Goal: Information Seeking & Learning: Learn about a topic

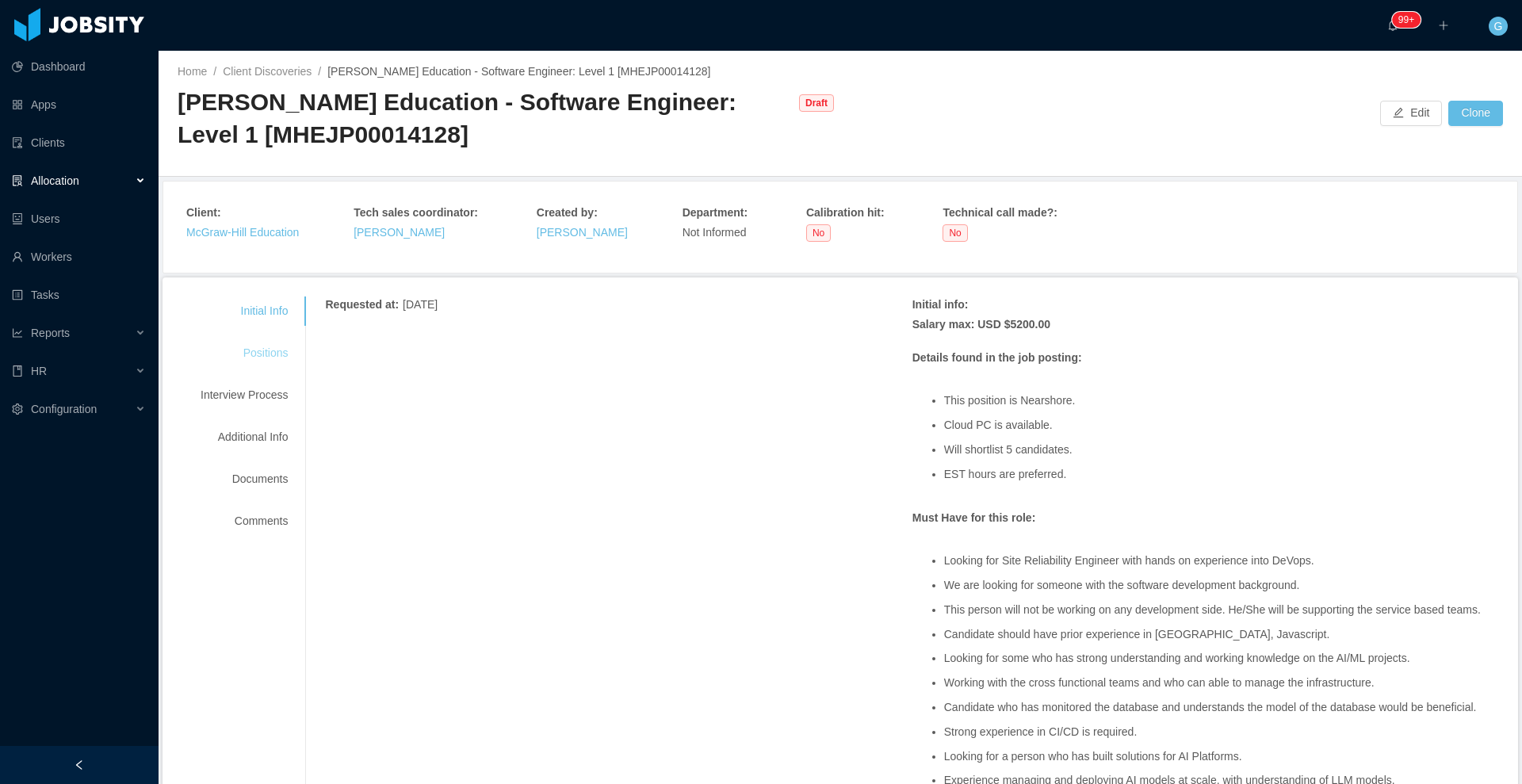
click at [274, 361] on div "Positions" at bounding box center [244, 353] width 126 height 30
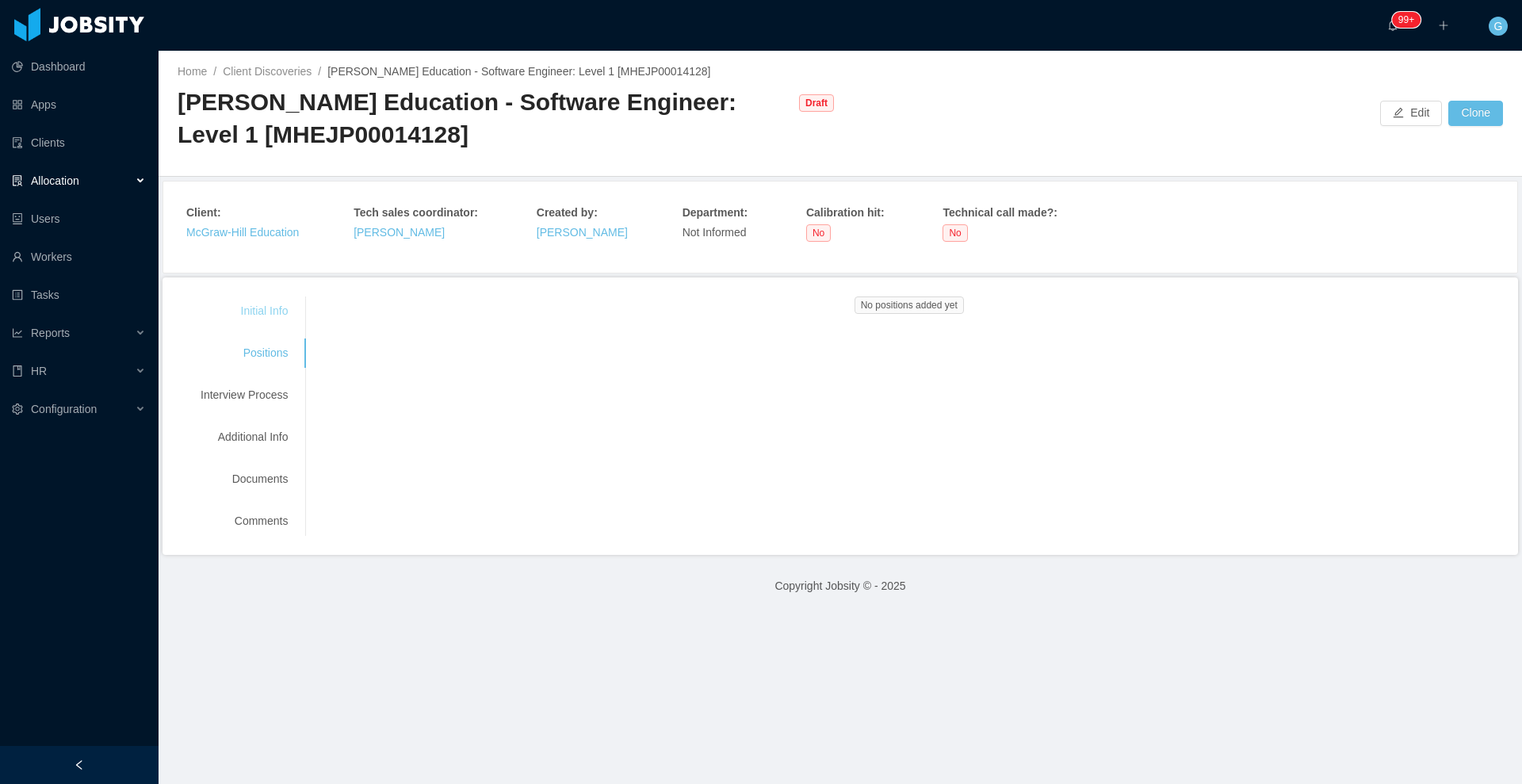
click at [252, 302] on div "Initial Info" at bounding box center [244, 311] width 126 height 30
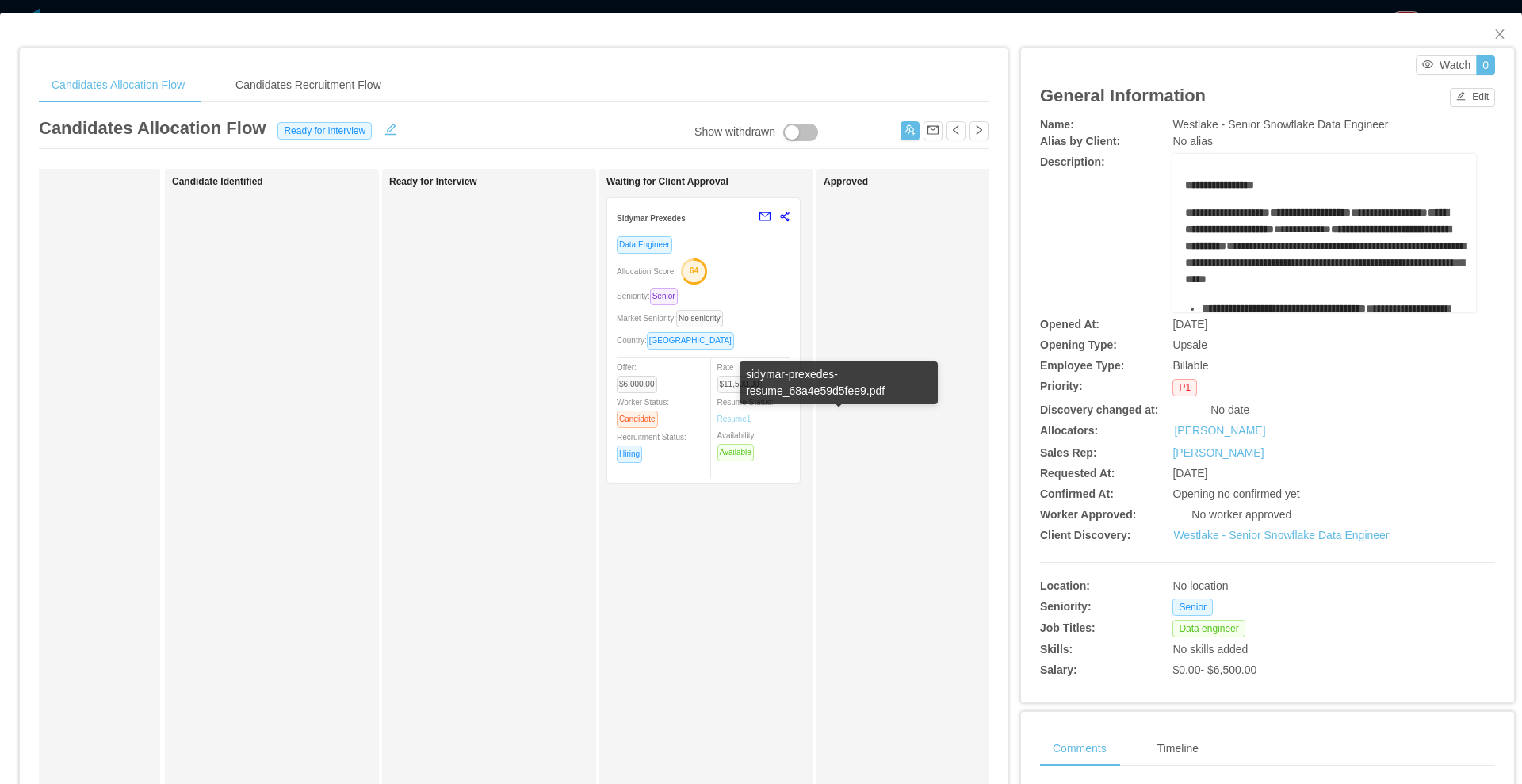
scroll to position [0, 106]
click at [325, 104] on div "Candidates Allocation Flow Candidates Recruitment Flow Candidates Allocation Fl…" at bounding box center [513, 520] width 950 height 907
click at [332, 92] on div "Candidates Recruitment Flow" at bounding box center [308, 85] width 171 height 36
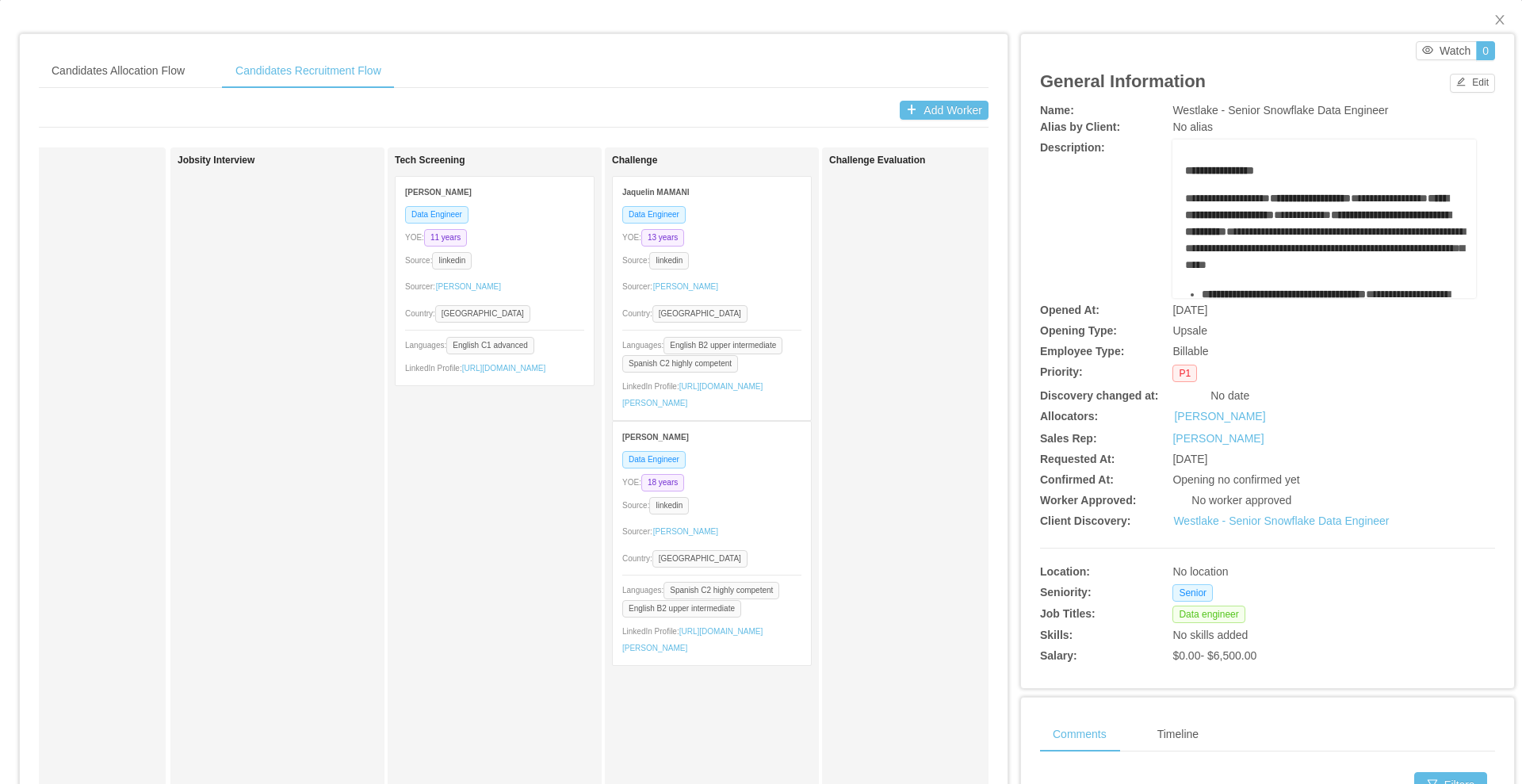
scroll to position [14, 0]
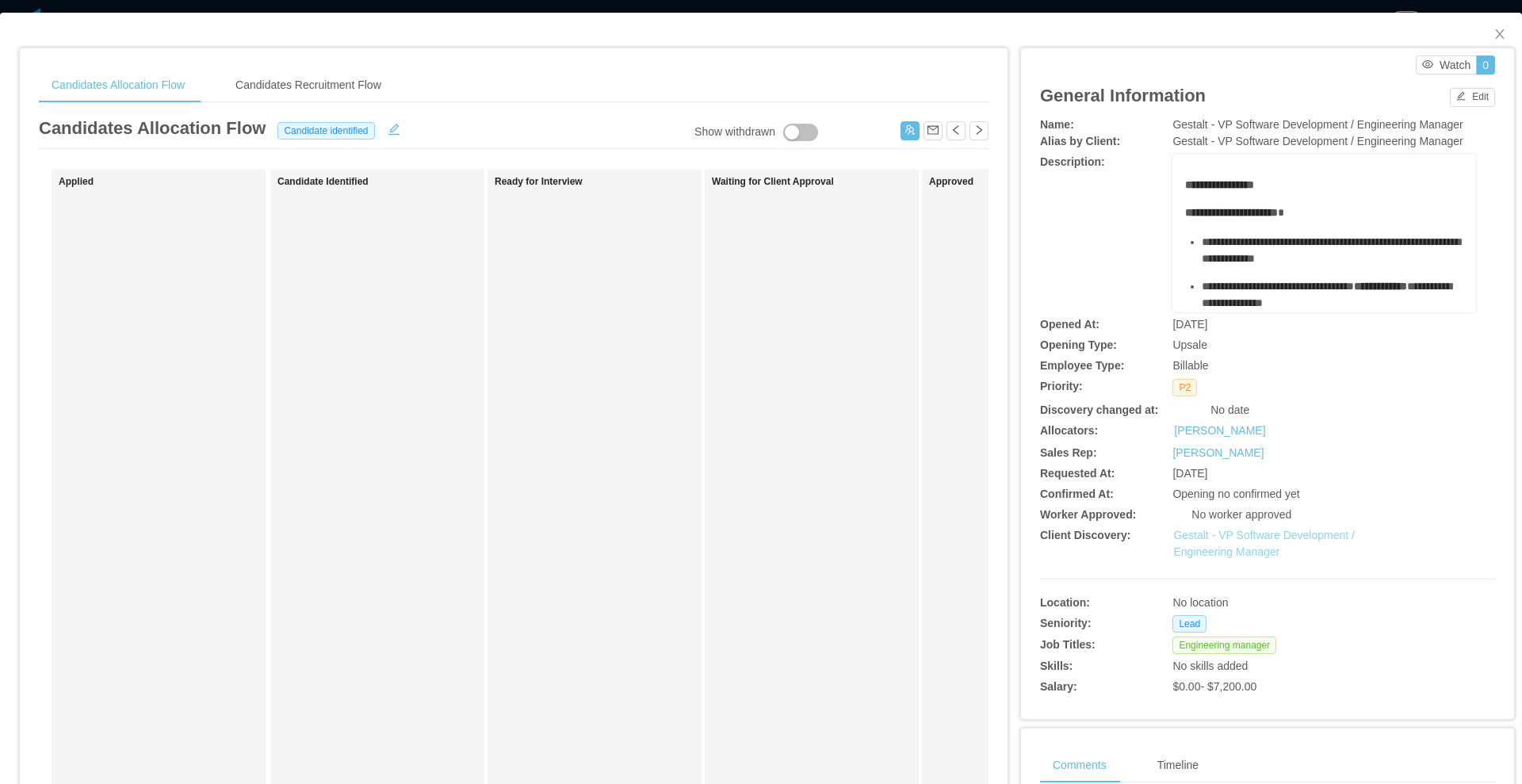
scroll to position [17, 0]
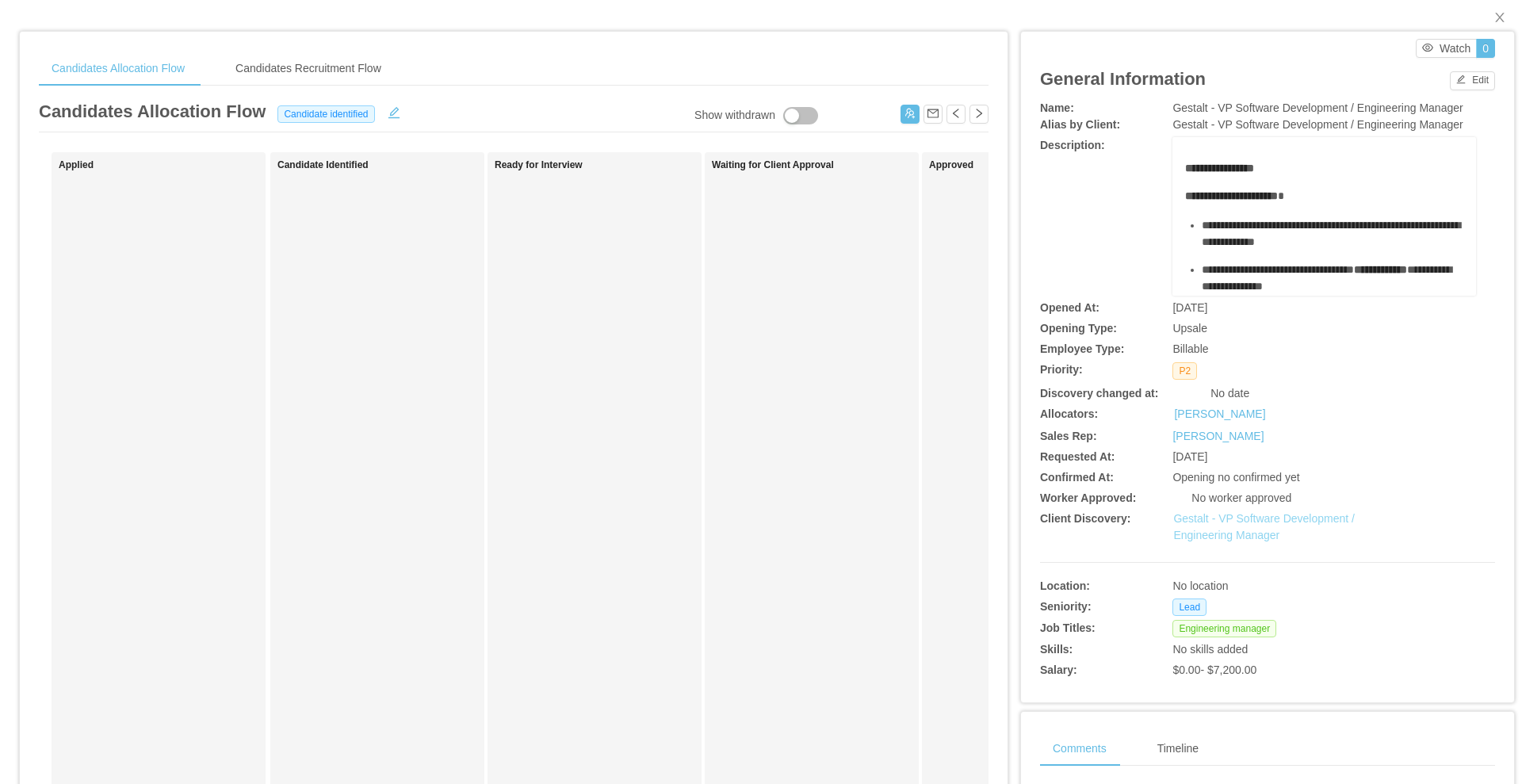
click at [1221, 532] on link "Gestalt - VP Software Development / Engineering Manager" at bounding box center [1265, 527] width 182 height 30
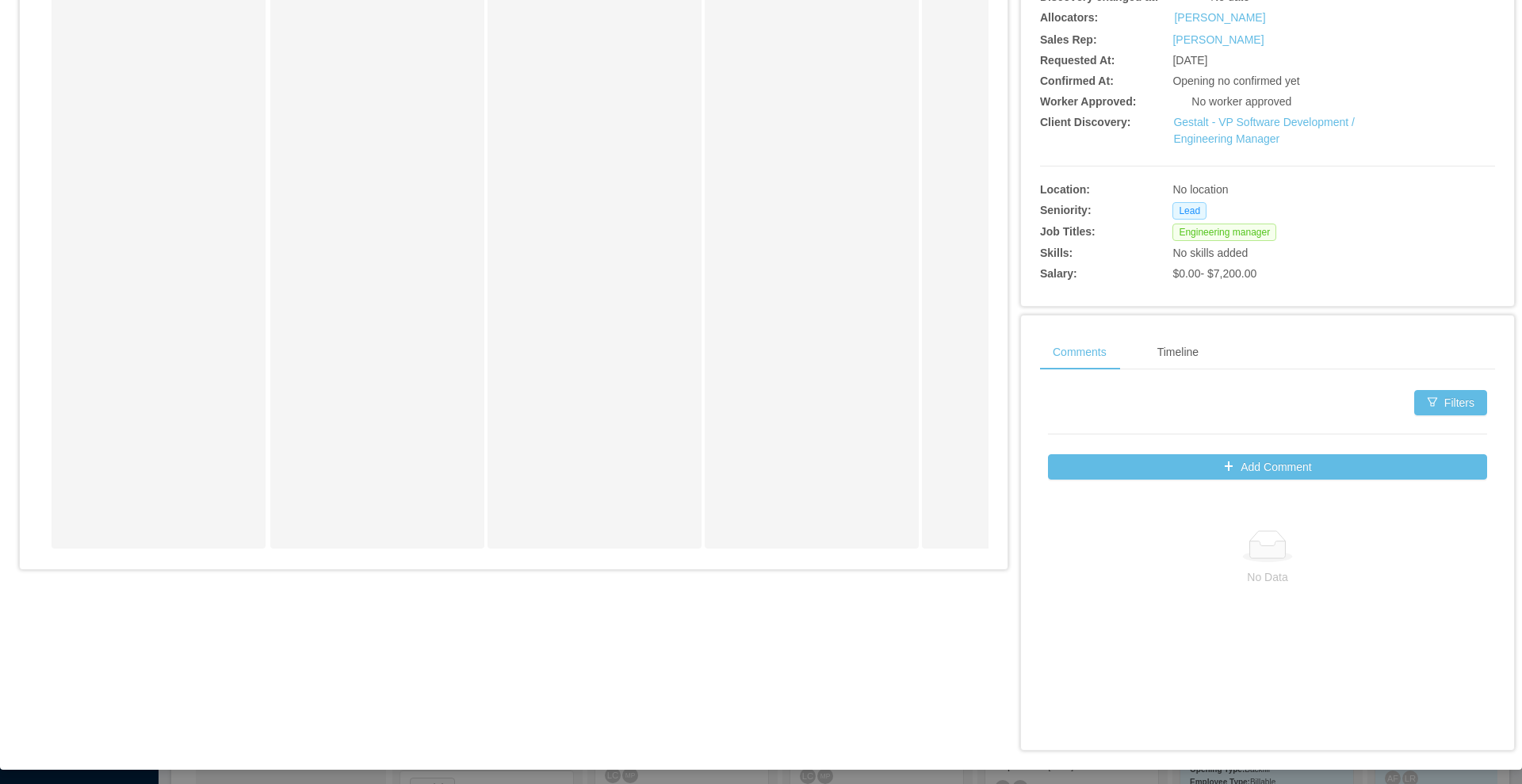
scroll to position [0, 0]
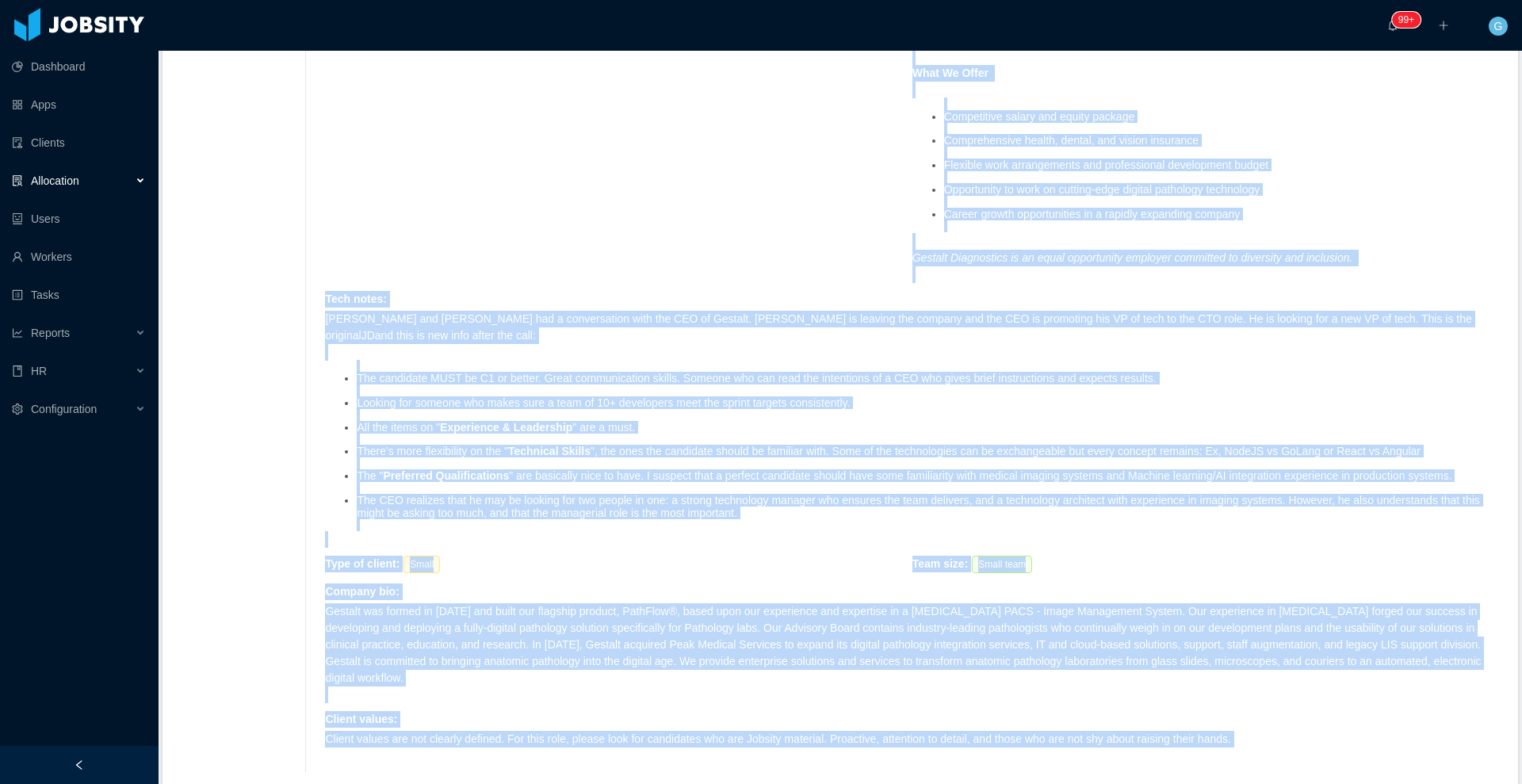
scroll to position [1485, 0]
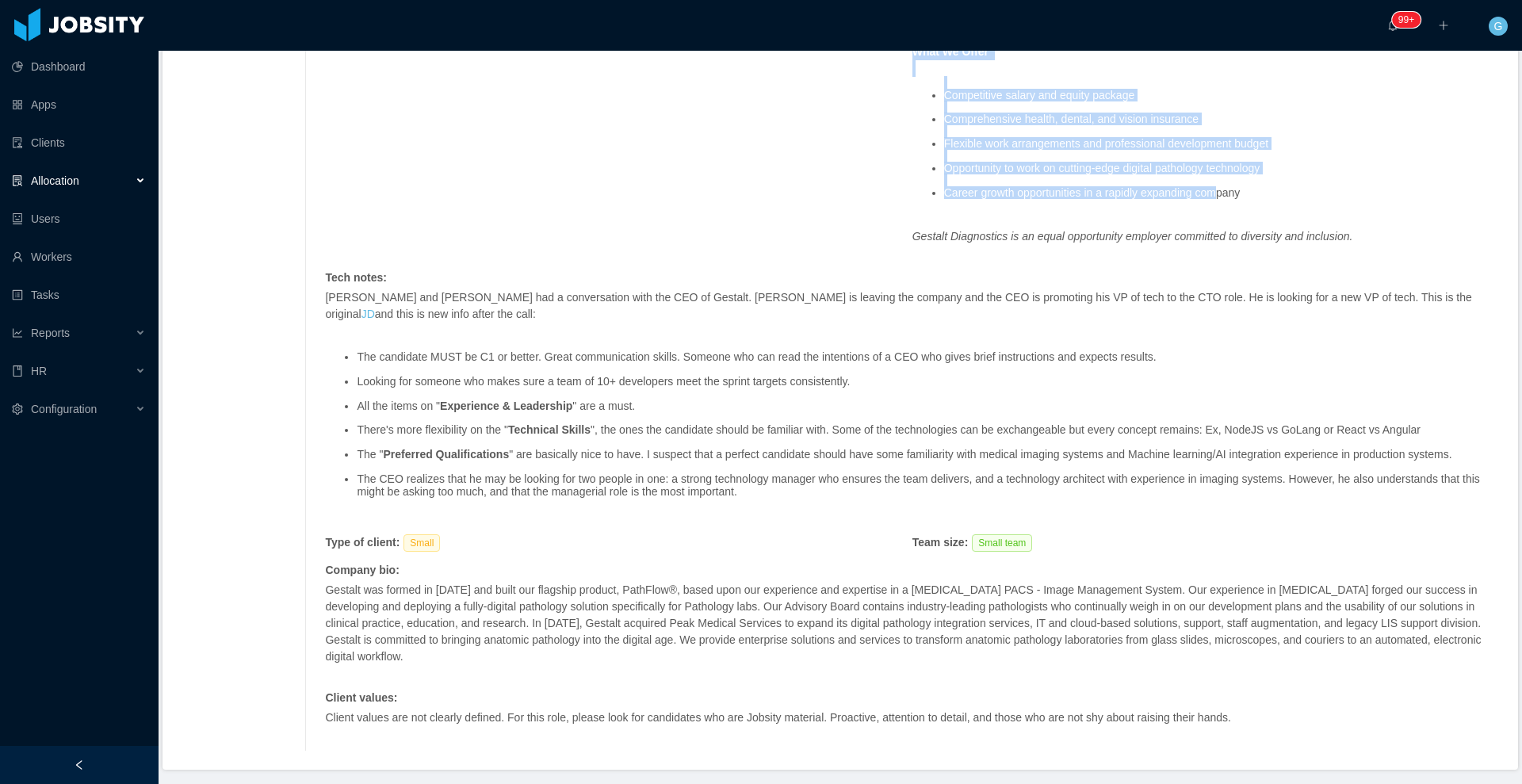
drag, startPoint x: 900, startPoint y: 391, endPoint x: 1209, endPoint y: 198, distance: 364.3
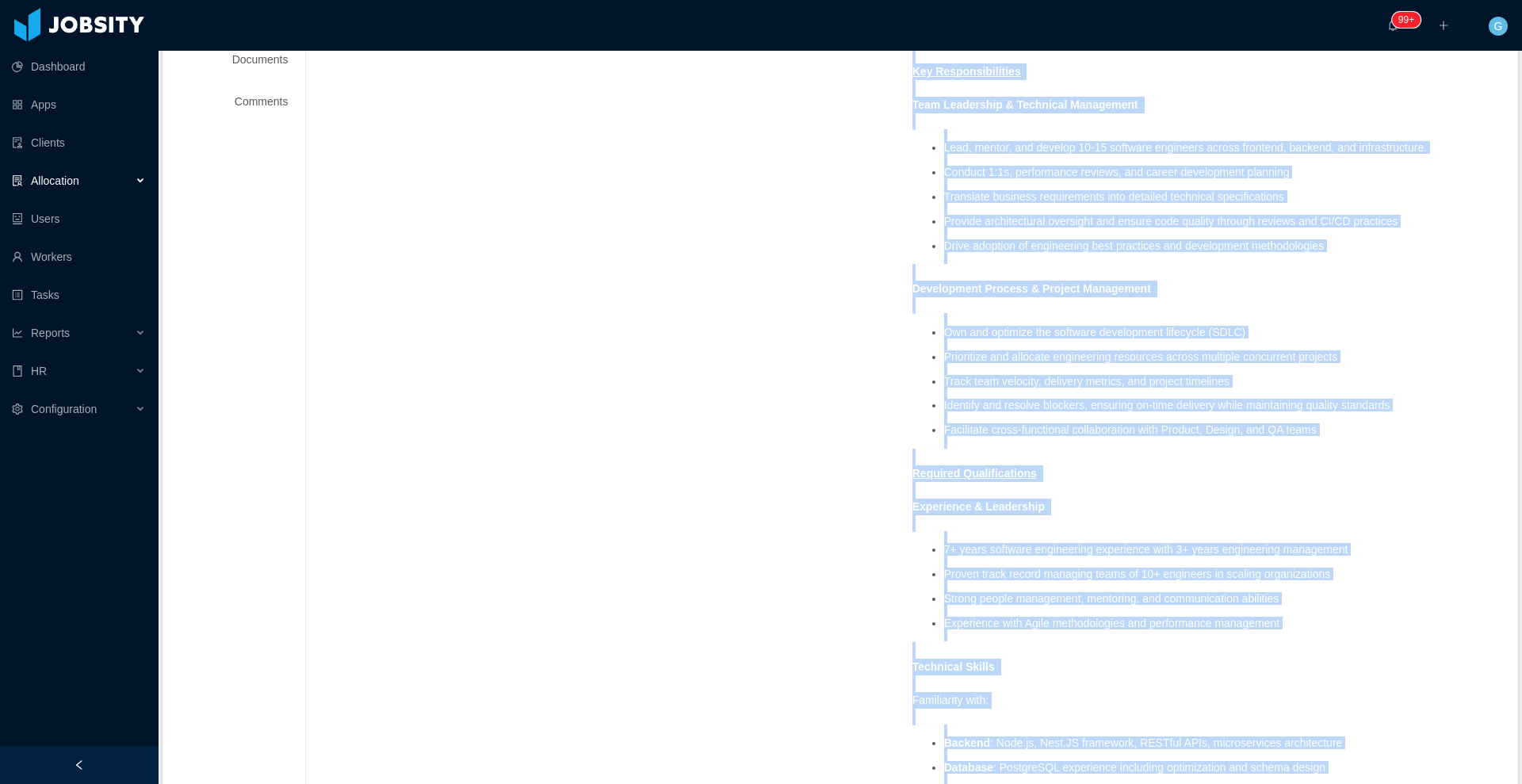
scroll to position [0, 0]
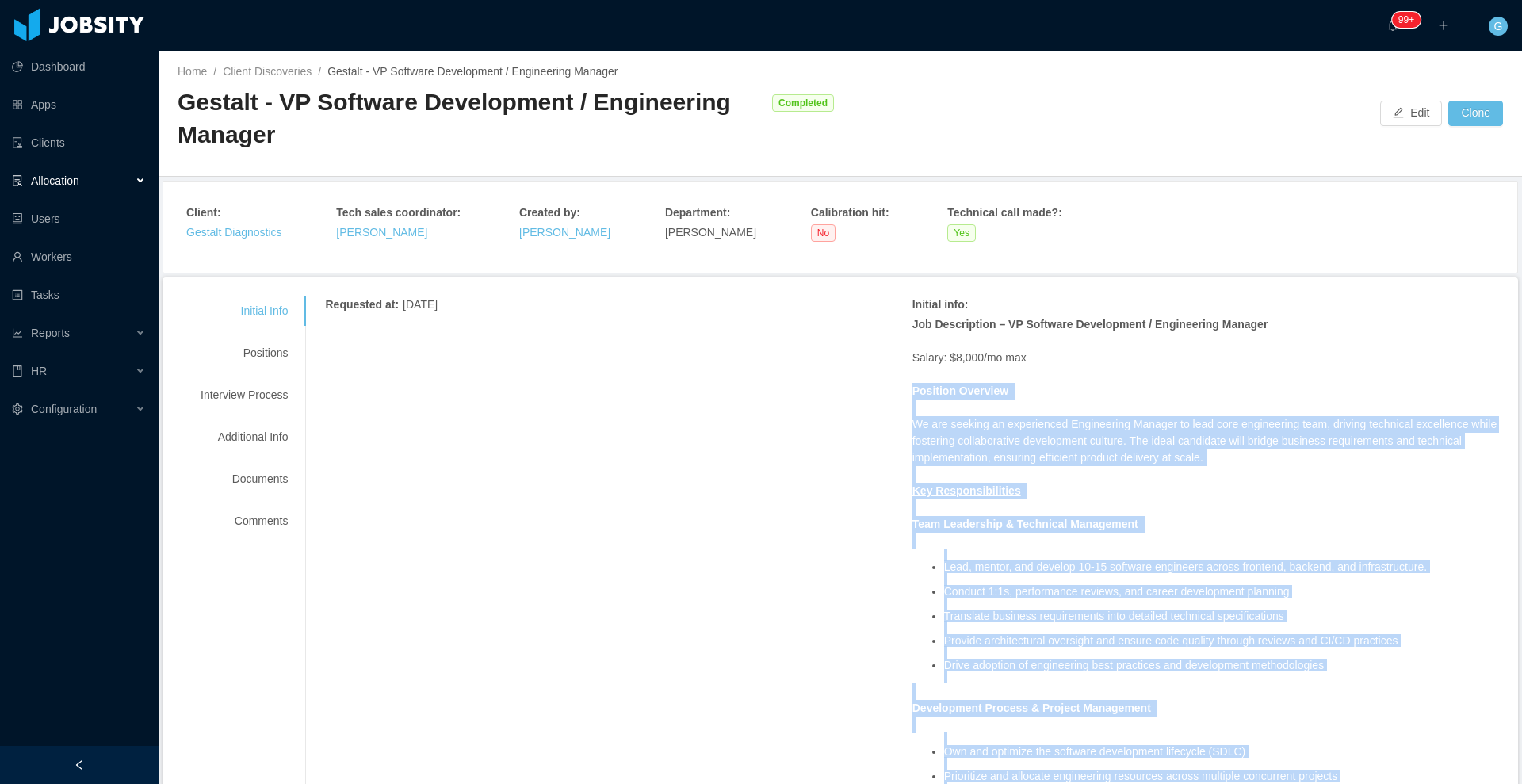
drag, startPoint x: 1281, startPoint y: 198, endPoint x: 898, endPoint y: 382, distance: 424.9
copy span "Position Overview We are seeking an experienced Engineering Manager to lead cor…"
